Goal: Task Accomplishment & Management: Manage account settings

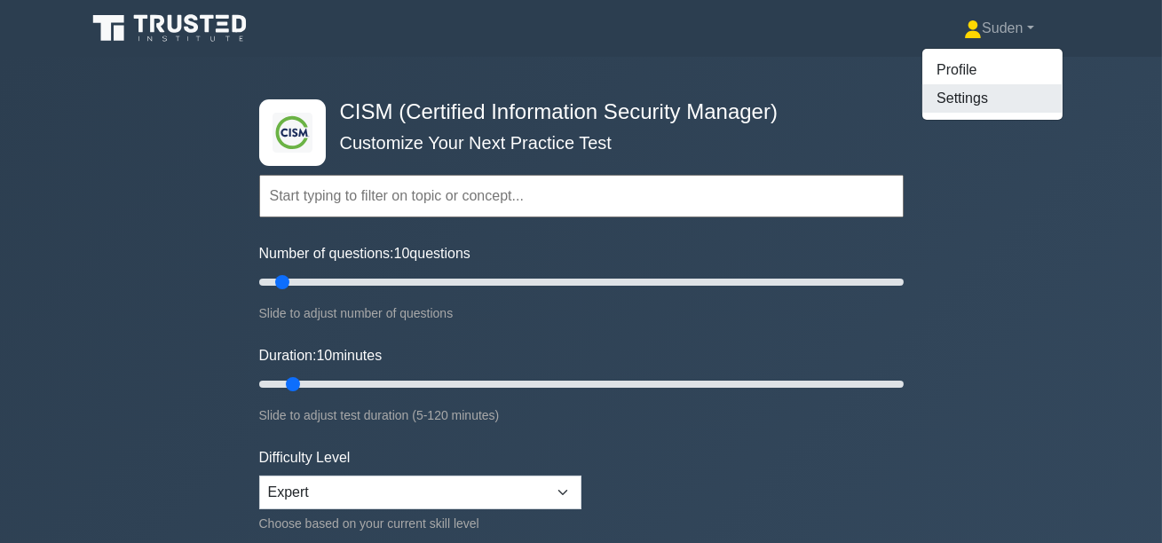
click at [962, 105] on link "Settings" at bounding box center [992, 98] width 140 height 28
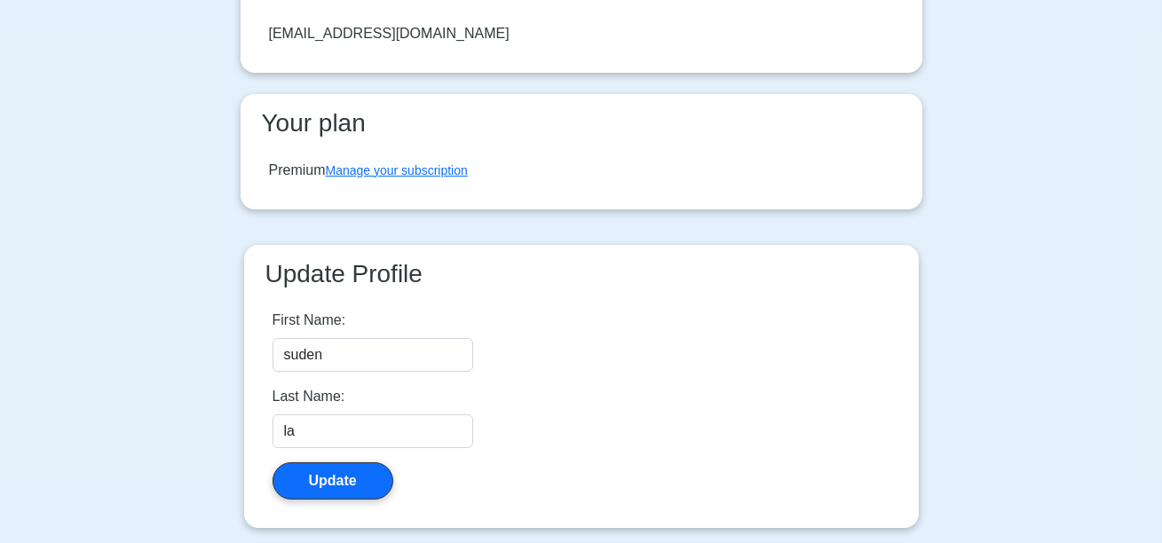
scroll to position [280, 0]
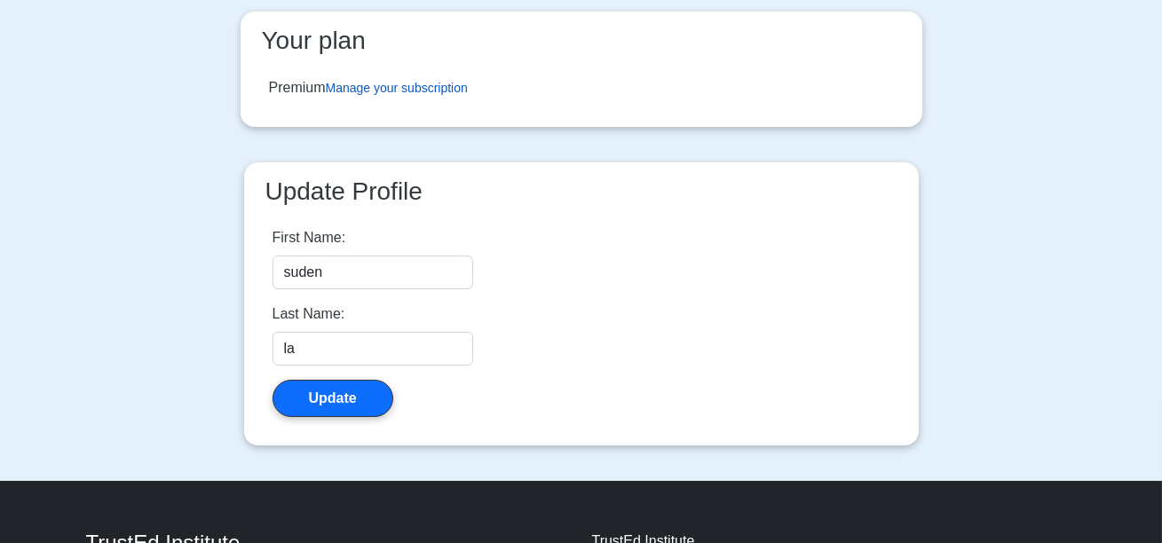
click at [412, 93] on link "Manage your subscription" at bounding box center [397, 88] width 142 height 14
